Goal: Task Accomplishment & Management: Manage account settings

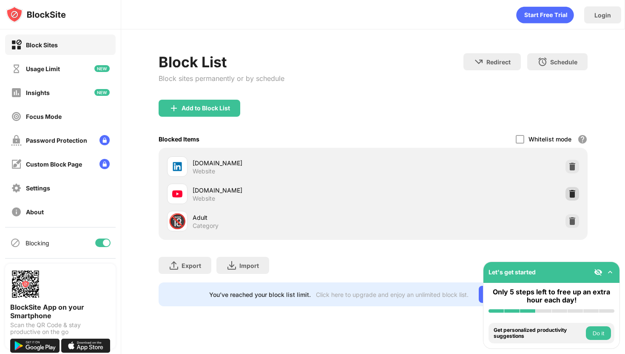
click at [569, 189] on img at bounding box center [572, 193] width 9 height 9
